Goal: Check status: Check status

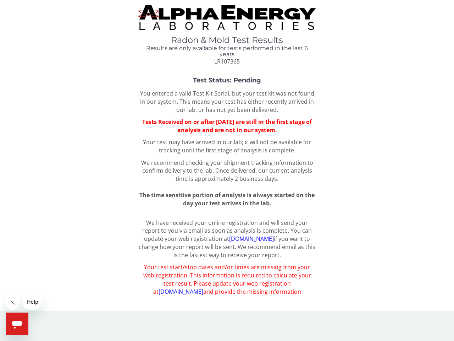
click at [13, 302] on icon "Close message from company" at bounding box center [13, 302] width 4 height 4
click at [32, 302] on span "Help" at bounding box center [32, 302] width 11 height 6
click at [17, 324] on icon "Open messaging window" at bounding box center [17, 324] width 11 height 9
